Goal: Information Seeking & Learning: Learn about a topic

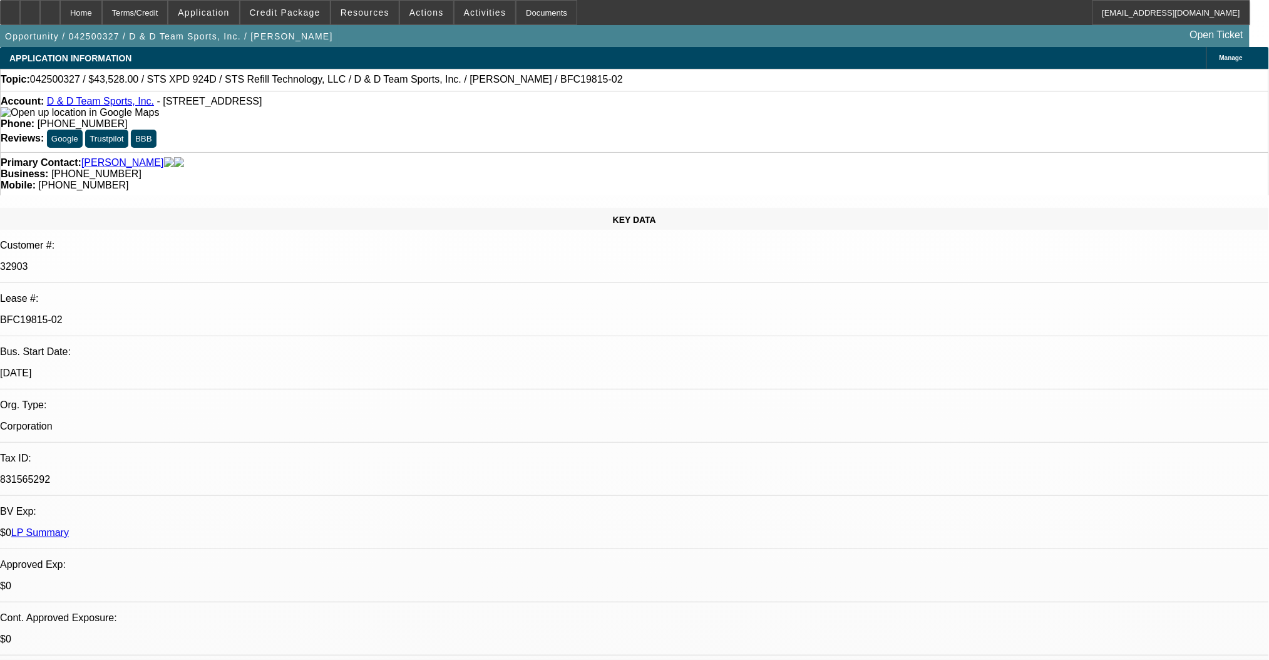
select select "0"
select select "2"
select select "0"
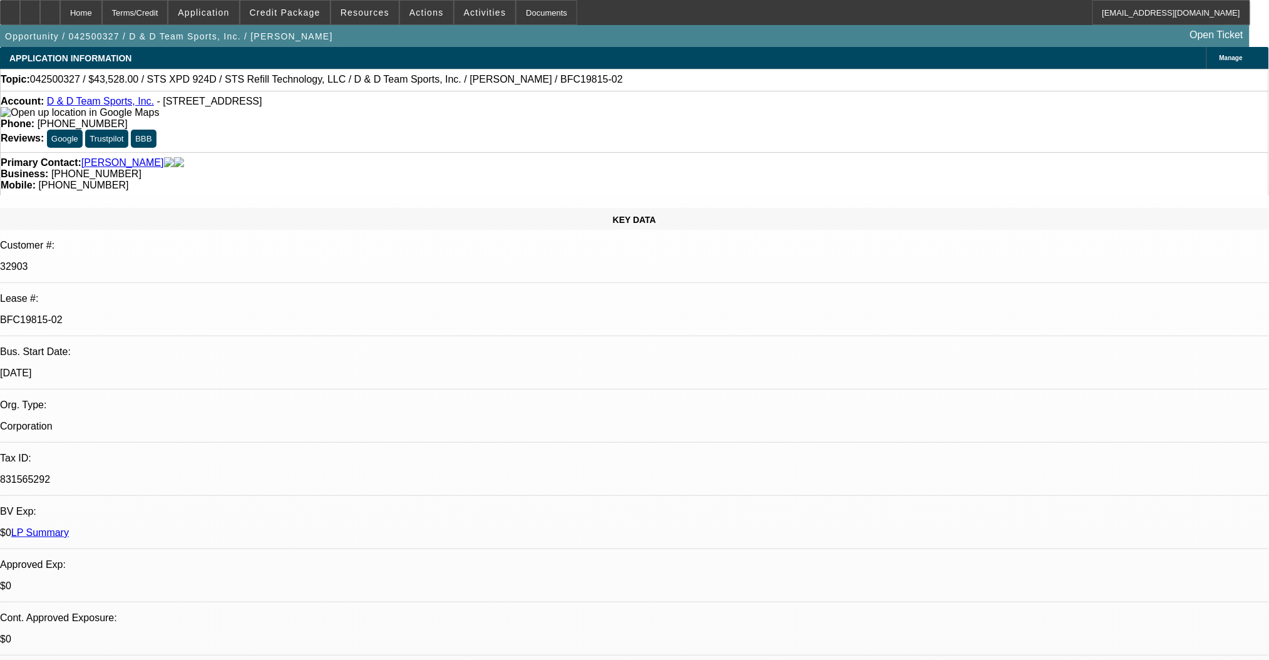
select select "0"
select select "2"
select select "0"
select select "2"
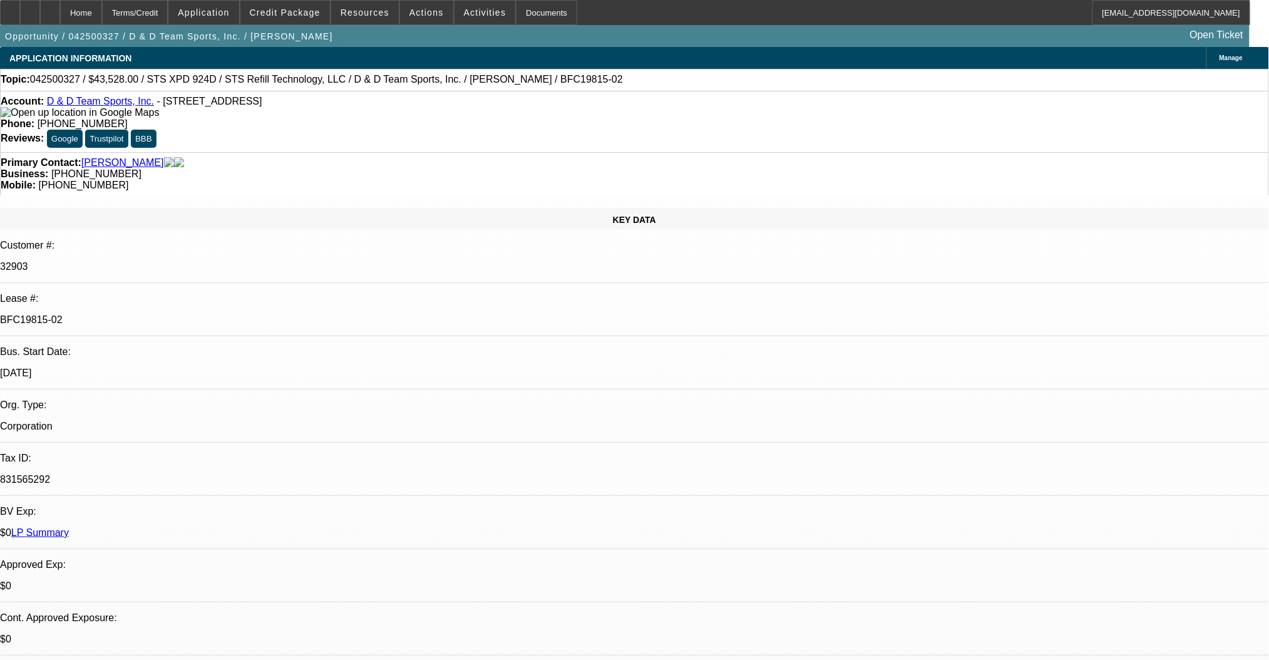
select select "2"
select select "0"
select select "2"
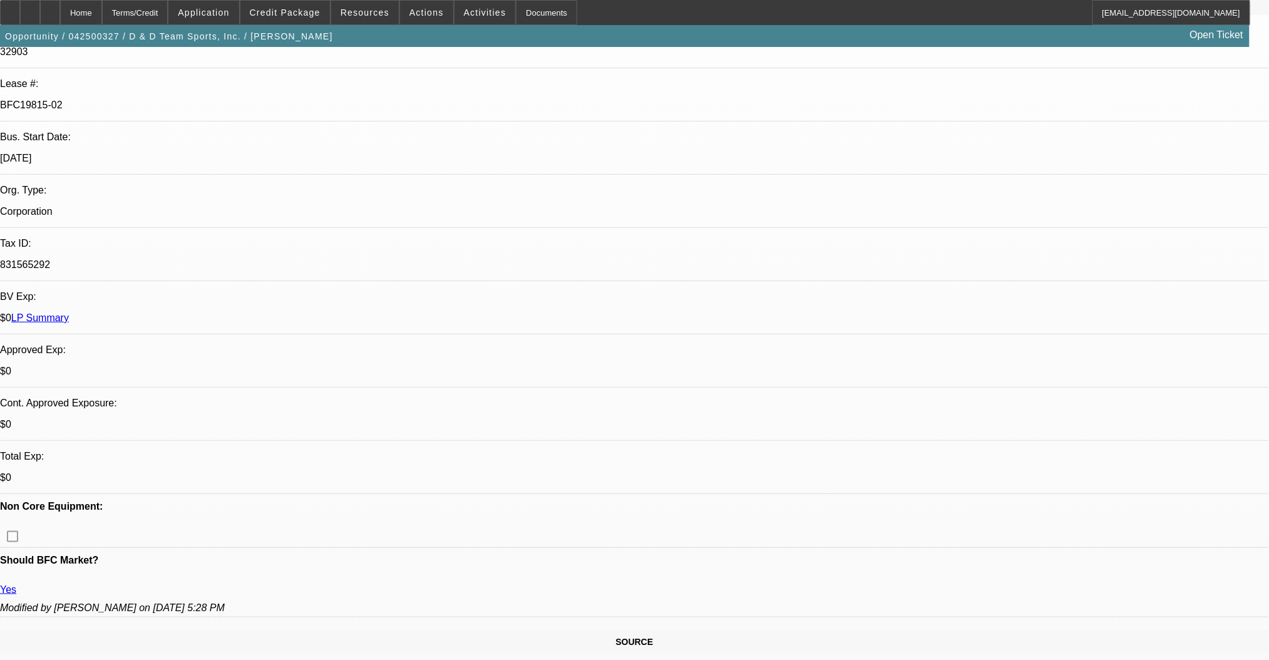
scroll to position [334, 0]
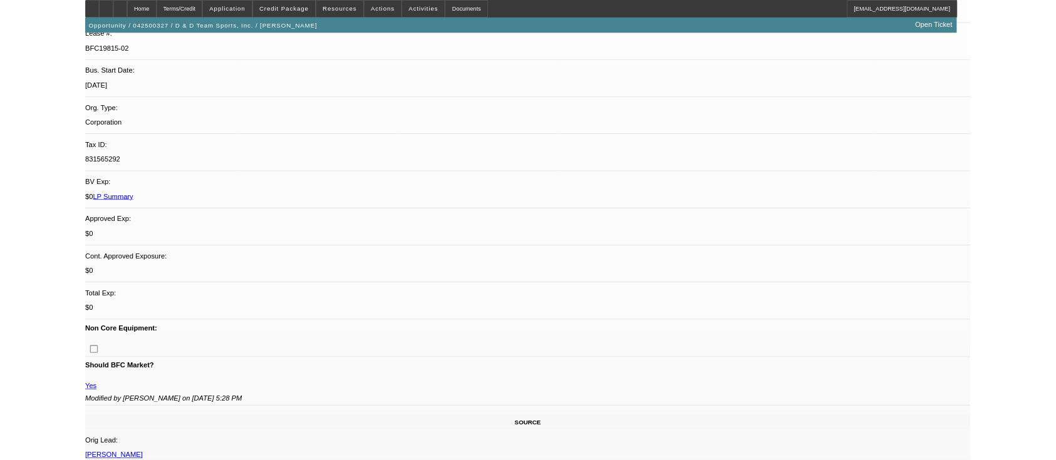
scroll to position [1362, 0]
